Goal: Task Accomplishment & Management: Use online tool/utility

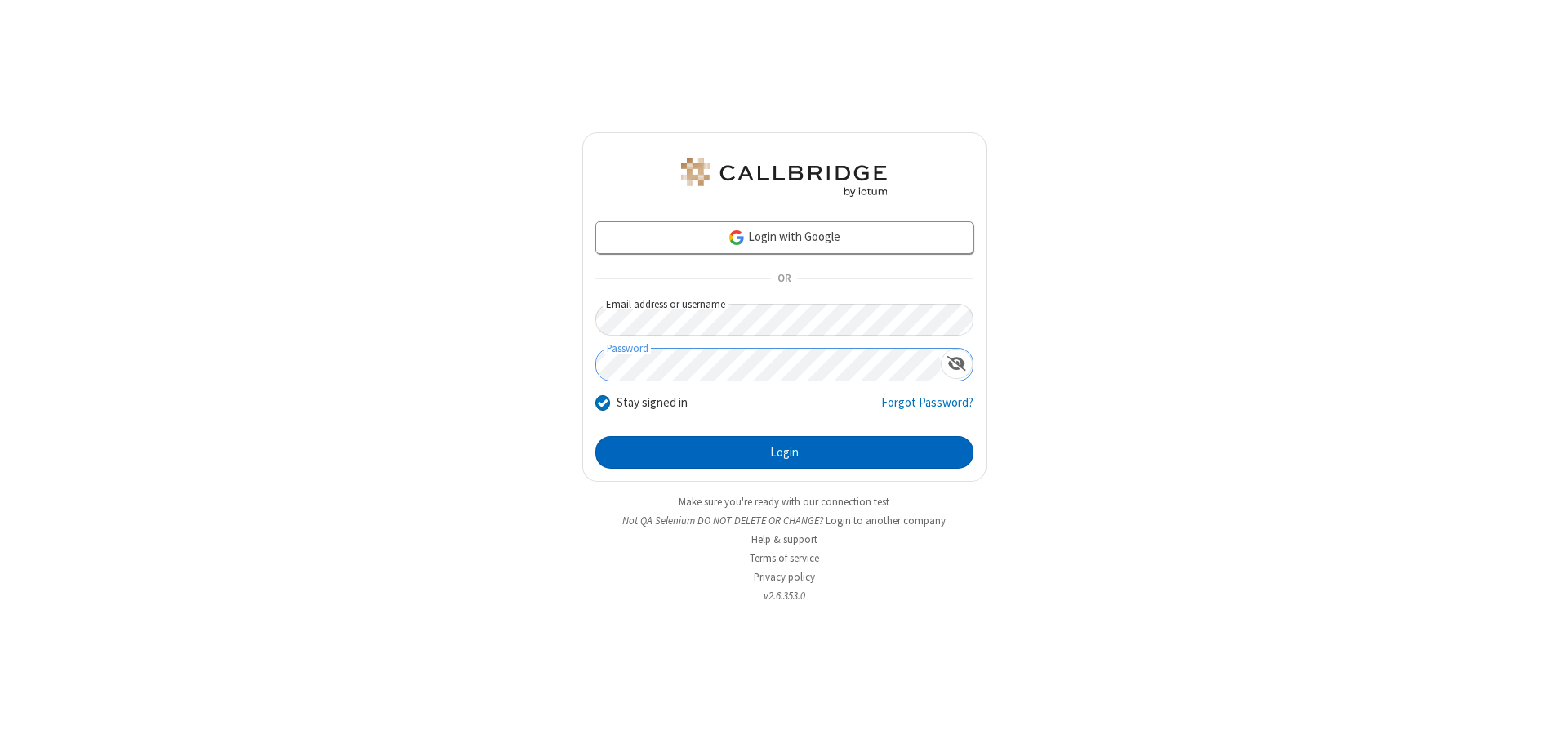
click at [784, 452] on button "Login" at bounding box center [784, 452] width 378 height 33
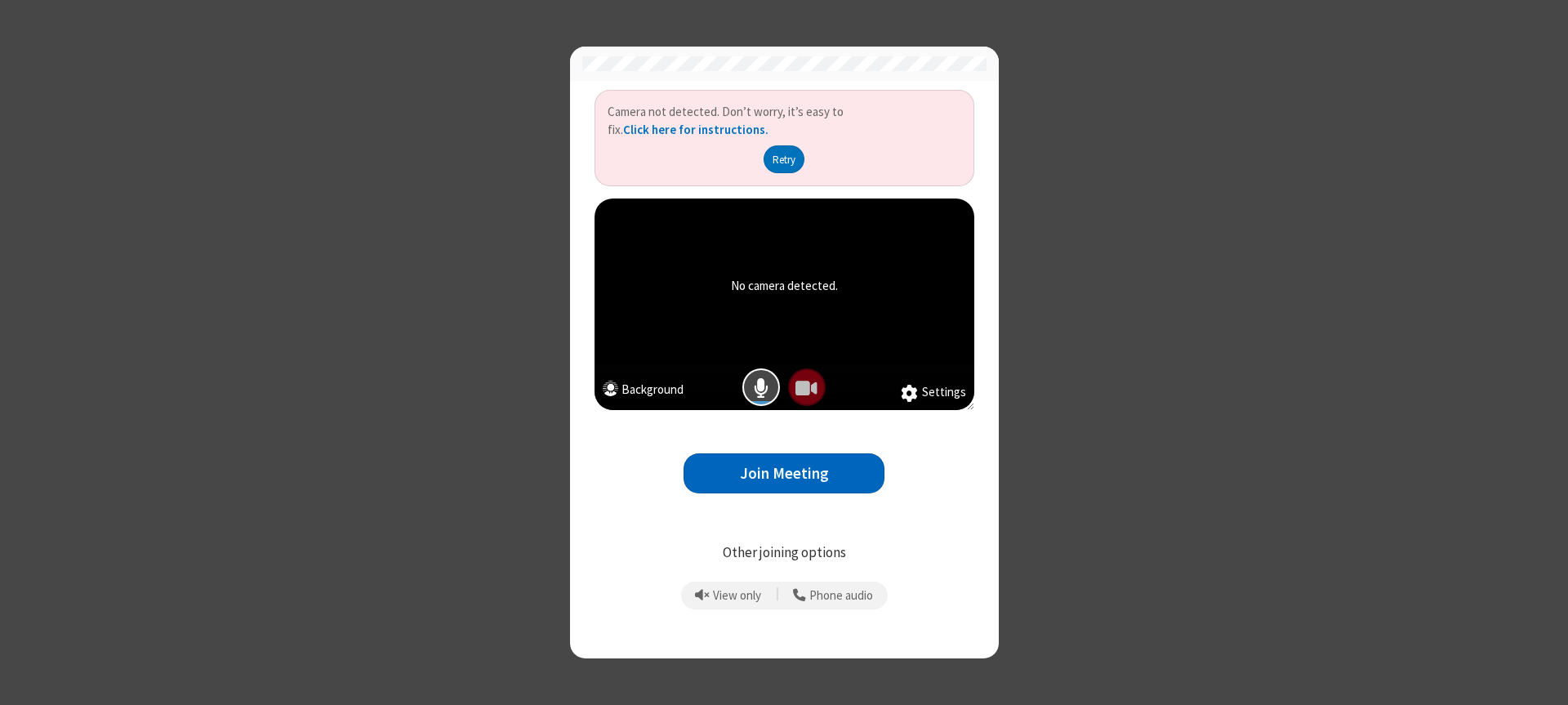
click at [784, 473] on button "Join Meeting" at bounding box center [784, 473] width 201 height 40
